Goal: Check status: Check status

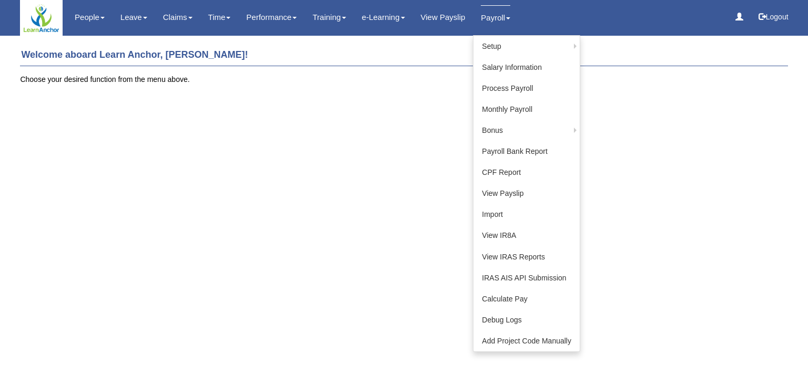
click at [492, 17] on link "Payroll" at bounding box center [495, 17] width 29 height 25
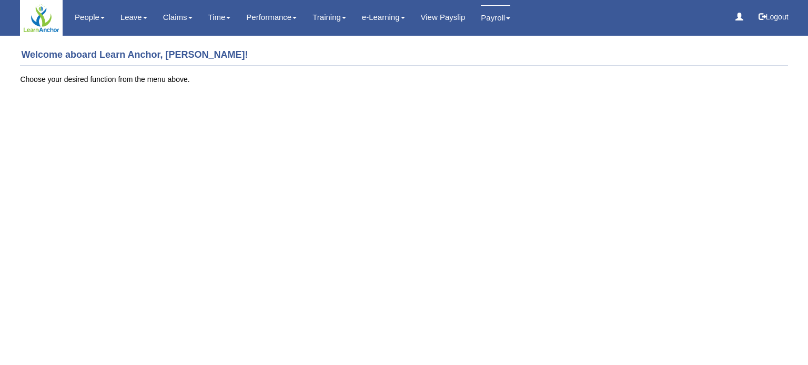
click at [492, 17] on link "Payroll" at bounding box center [495, 17] width 29 height 25
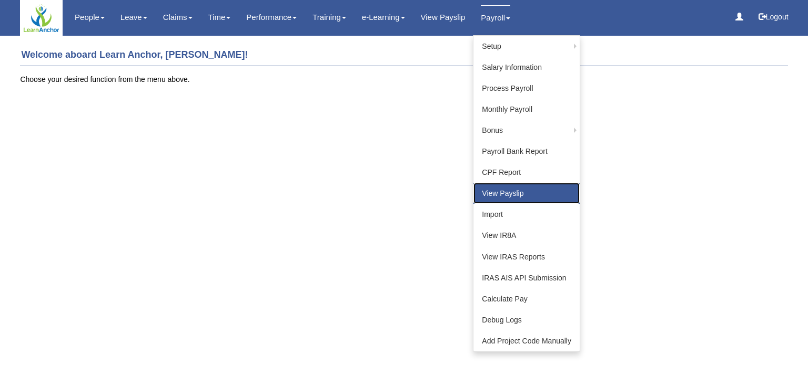
click at [514, 191] on link "View Payslip" at bounding box center [526, 193] width 106 height 21
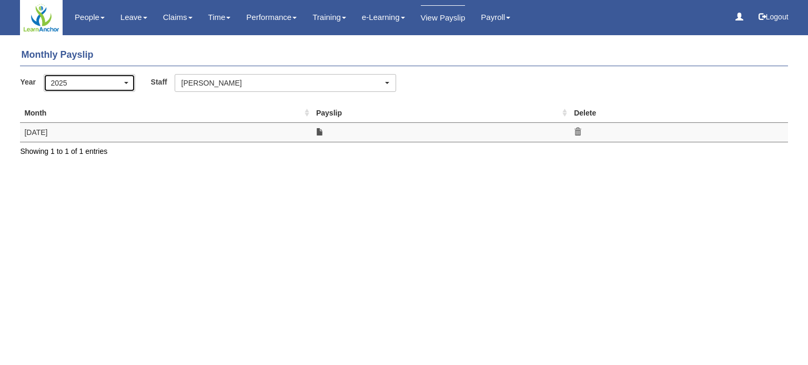
click at [108, 85] on div "2025" at bounding box center [85, 83] width 71 height 11
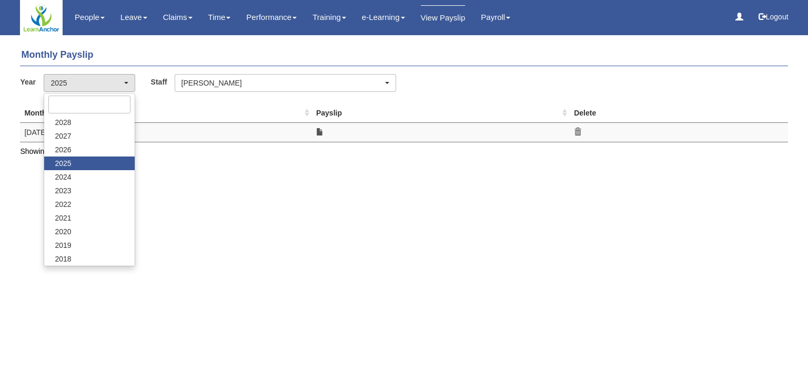
click at [487, 167] on html "Toggle navigation People Setup Users Departments Organisations Modules Manage P…" at bounding box center [404, 83] width 808 height 167
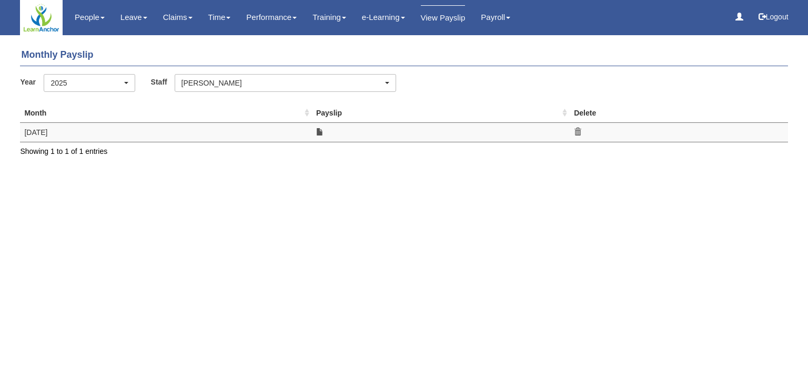
click at [467, 167] on html "Toggle navigation People Setup Users Departments Organisations Modules Manage P…" at bounding box center [404, 83] width 808 height 167
click at [484, 167] on html "Toggle navigation People Setup Users Departments Organisations Modules Manage P…" at bounding box center [404, 83] width 808 height 167
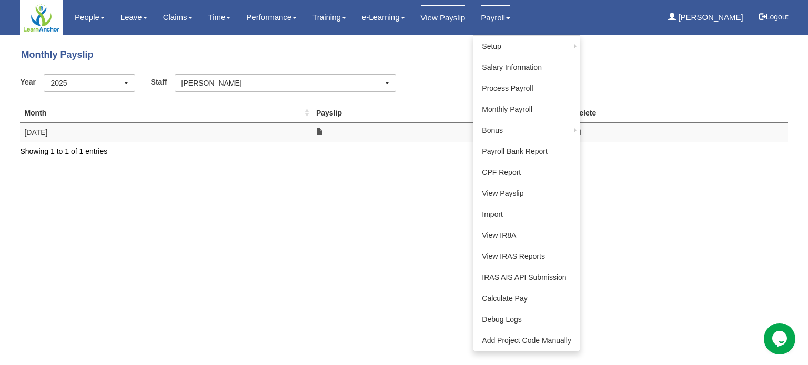
click at [494, 17] on link "Payroll" at bounding box center [495, 17] width 29 height 25
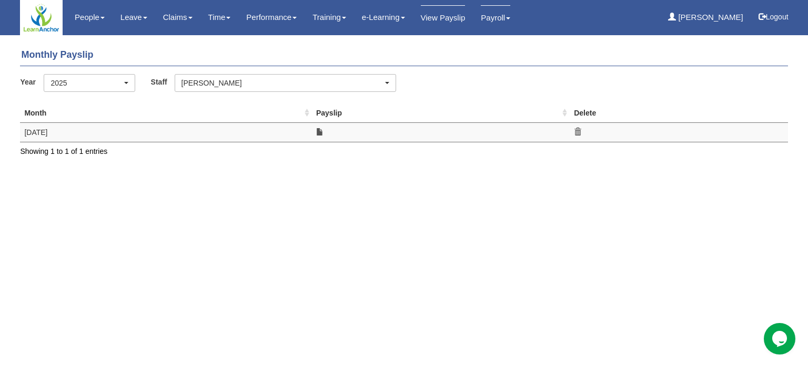
click at [494, 17] on link "Payroll" at bounding box center [495, 17] width 29 height 25
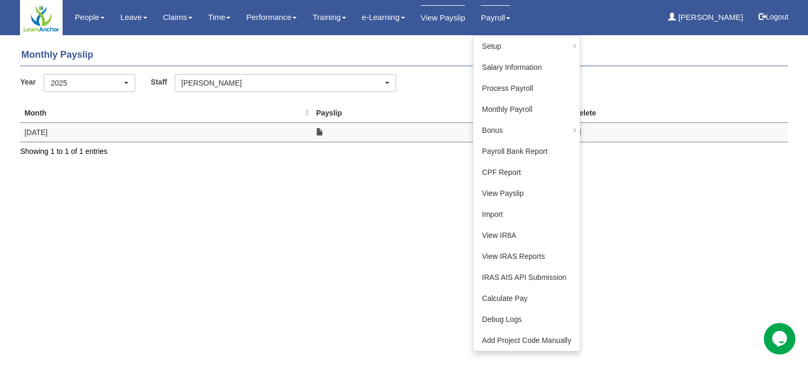
click at [506, 19] on span at bounding box center [508, 18] width 4 height 2
click at [495, 23] on link "Payroll" at bounding box center [495, 17] width 29 height 25
click at [492, 22] on link "Payroll" at bounding box center [495, 17] width 29 height 25
click at [492, 21] on link "Payroll" at bounding box center [495, 17] width 29 height 25
click at [485, 16] on link "Payroll" at bounding box center [495, 17] width 29 height 25
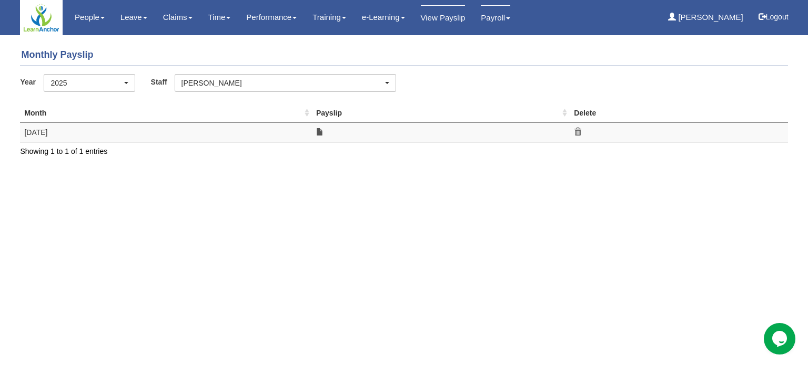
click at [492, 14] on link "Payroll" at bounding box center [495, 17] width 29 height 25
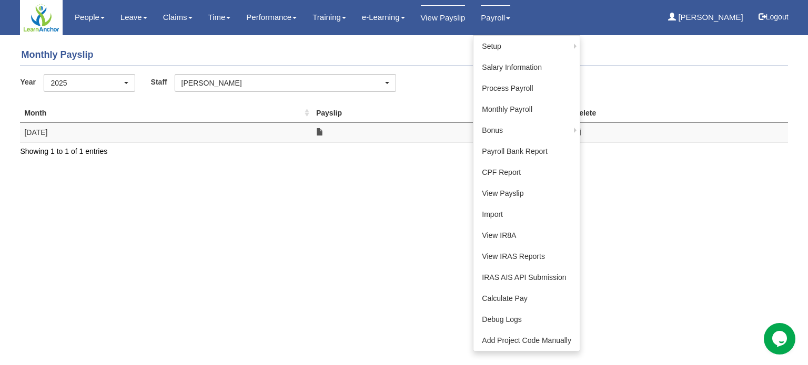
click at [492, 15] on link "Payroll" at bounding box center [495, 17] width 29 height 25
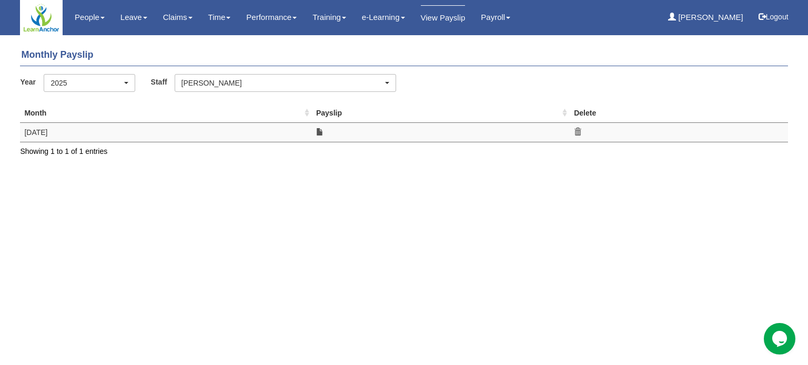
click at [450, 167] on html "Toggle navigation People Setup Users Departments Organisations Modules Manage P…" at bounding box center [404, 83] width 808 height 167
